Goal: Information Seeking & Learning: Find specific page/section

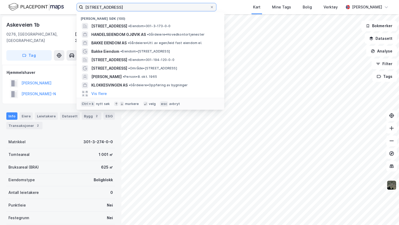
drag, startPoint x: 111, startPoint y: 7, endPoint x: 70, endPoint y: 7, distance: 40.4
click at [70, 7] on div "3/173, oslo Nylige søk (100) [STREET_ADDRESS] • Eiendom • 301-3-173-0-0 HANDELS…" at bounding box center [199, 7] width 399 height 14
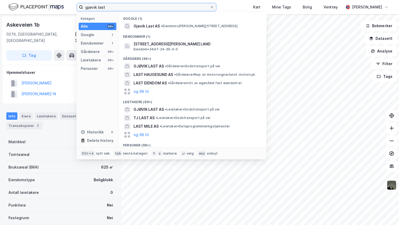
type input "gjøvik last"
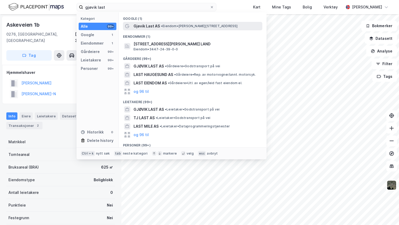
click at [141, 24] on span "Gjøvik Last AS" at bounding box center [146, 26] width 26 height 6
